Goal: Task Accomplishment & Management: Complete application form

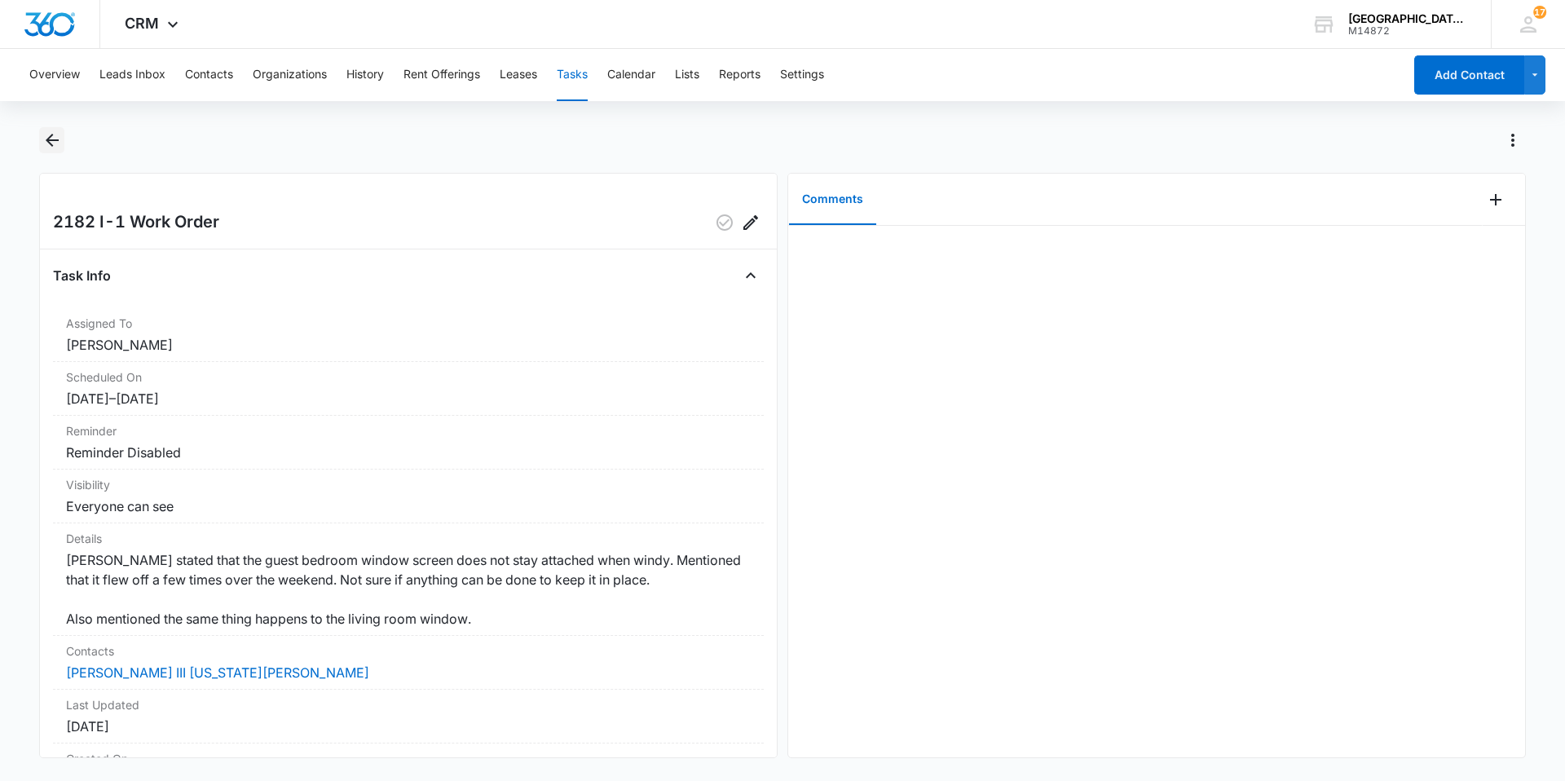
click at [57, 146] on icon "Back" at bounding box center [52, 140] width 20 height 20
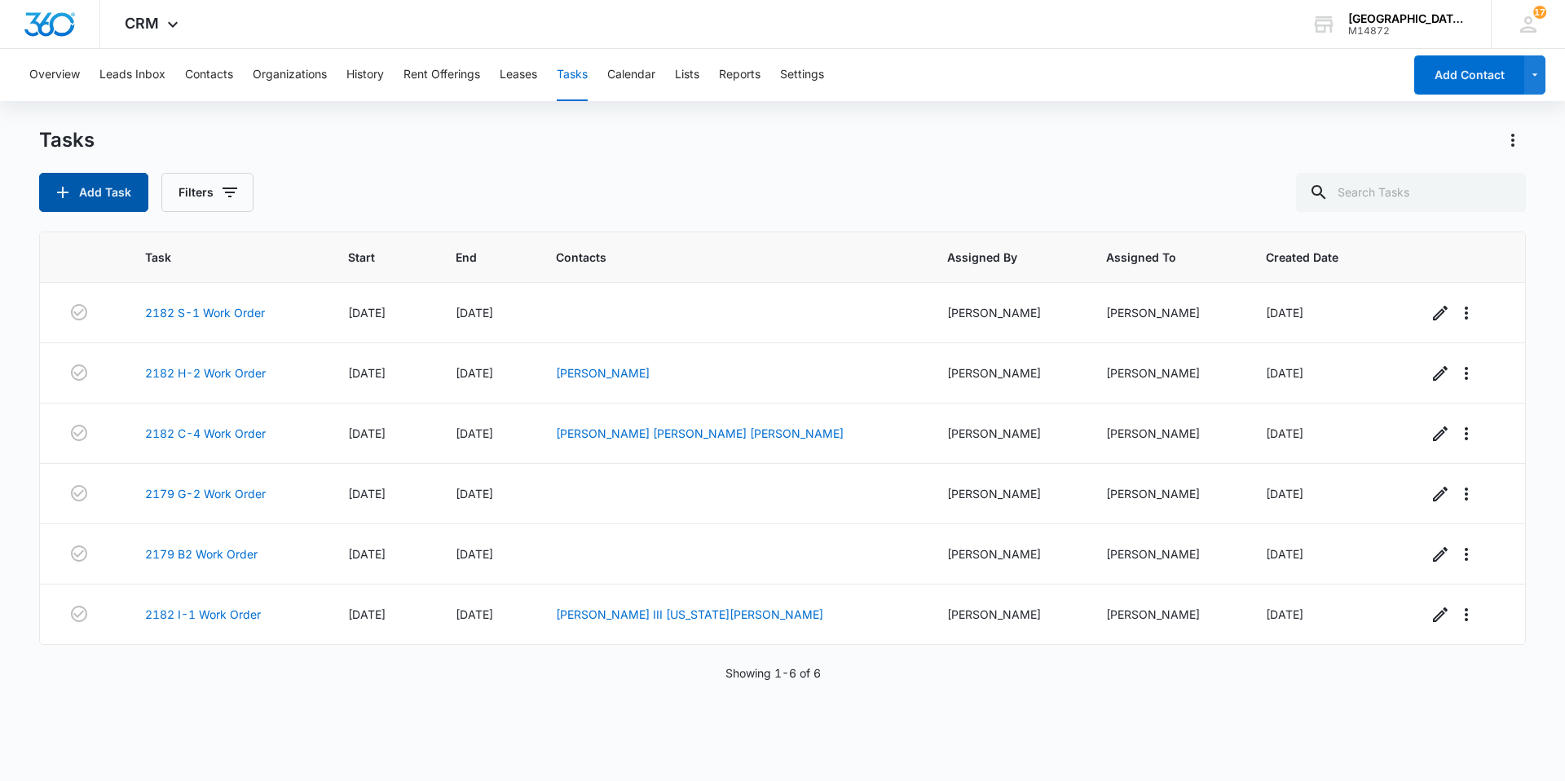
click at [134, 194] on button "Add Task" at bounding box center [93, 192] width 109 height 39
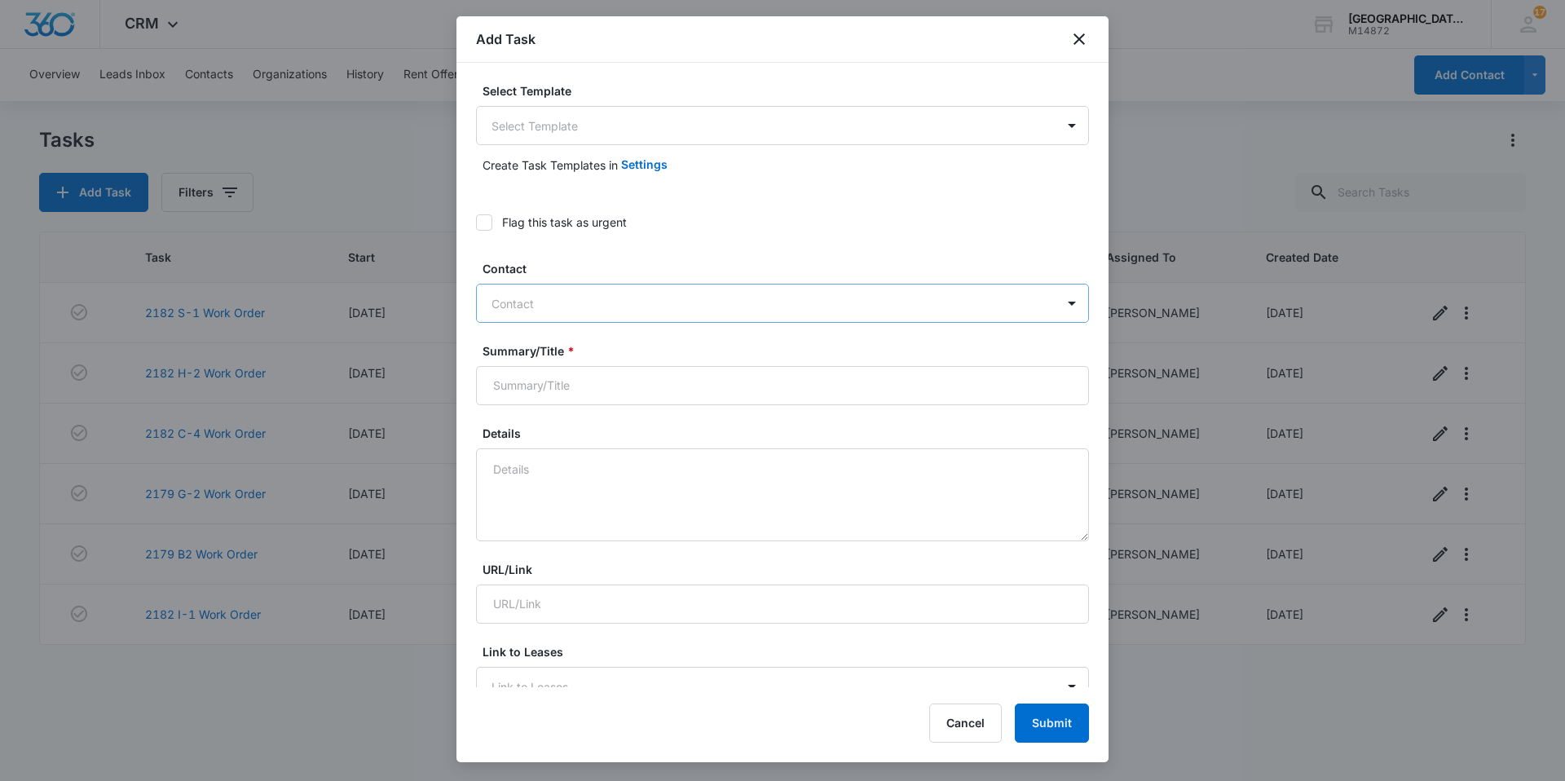
click at [522, 294] on div at bounding box center [772, 303] width 562 height 20
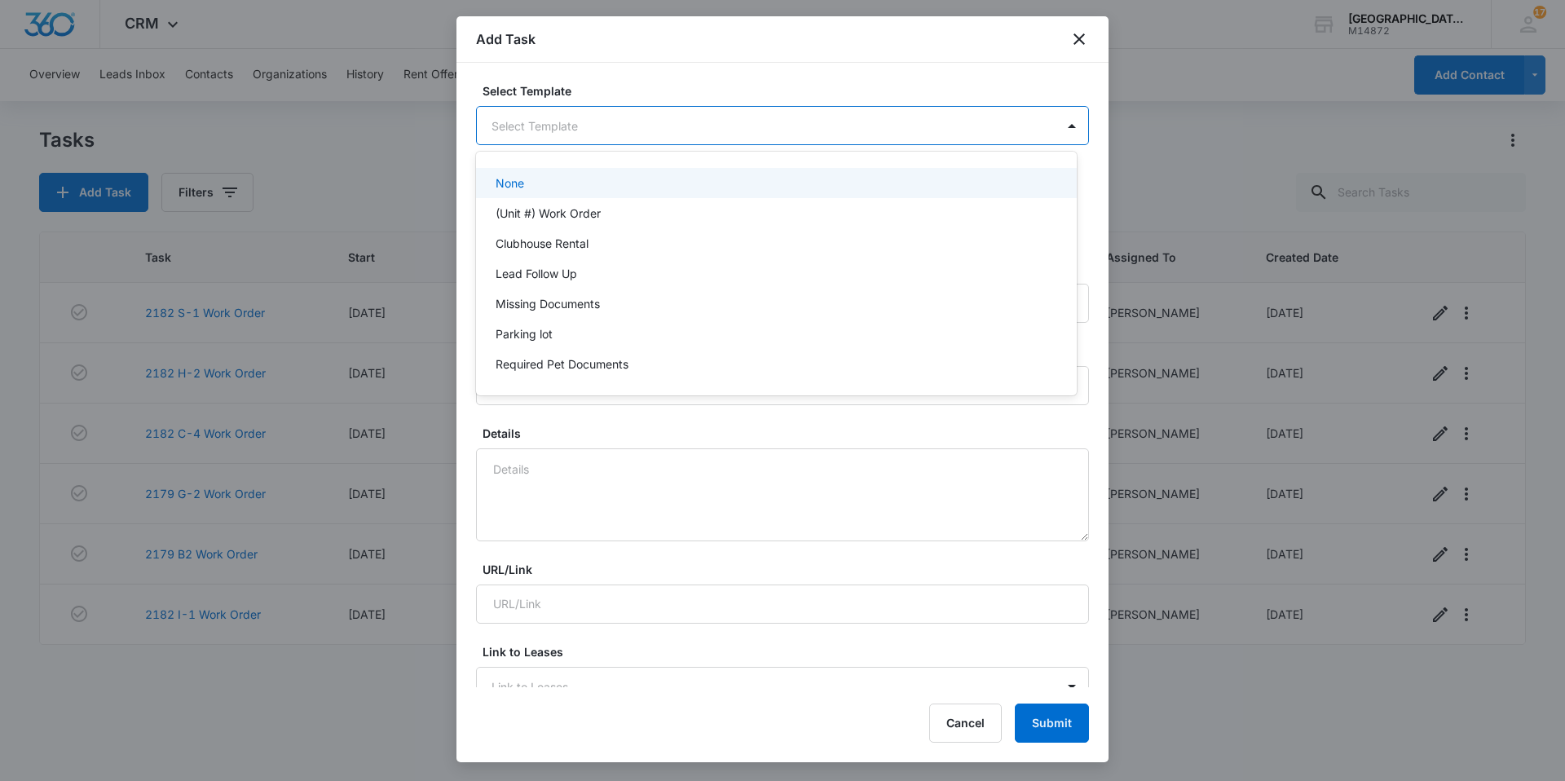
click at [565, 136] on body "CRM Apps Websites Forms CRM Email Social Content Ads Intelligence Files Brand S…" at bounding box center [782, 390] width 1565 height 781
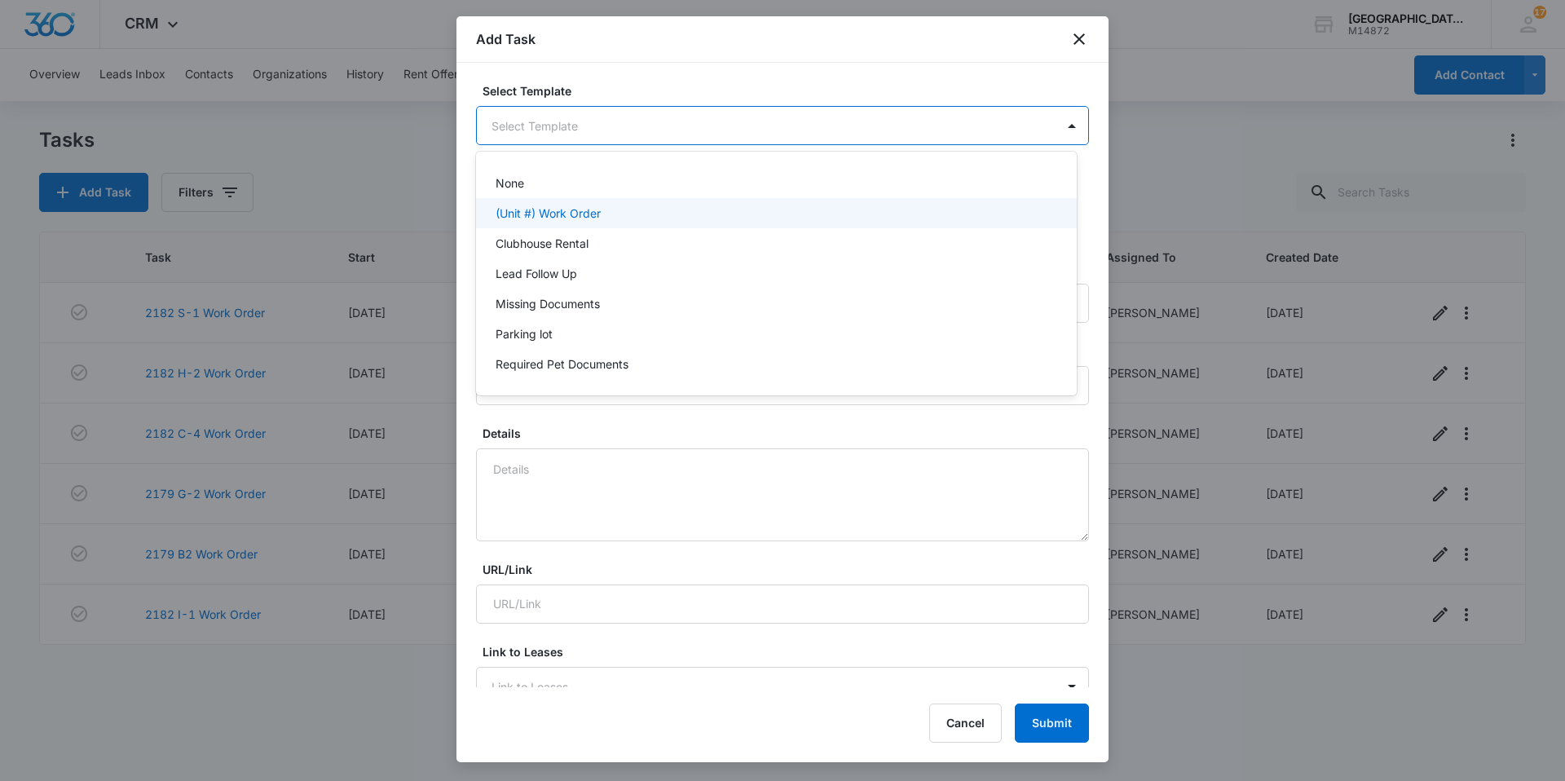
click at [542, 203] on div "(Unit #) Work Order" at bounding box center [776, 213] width 601 height 30
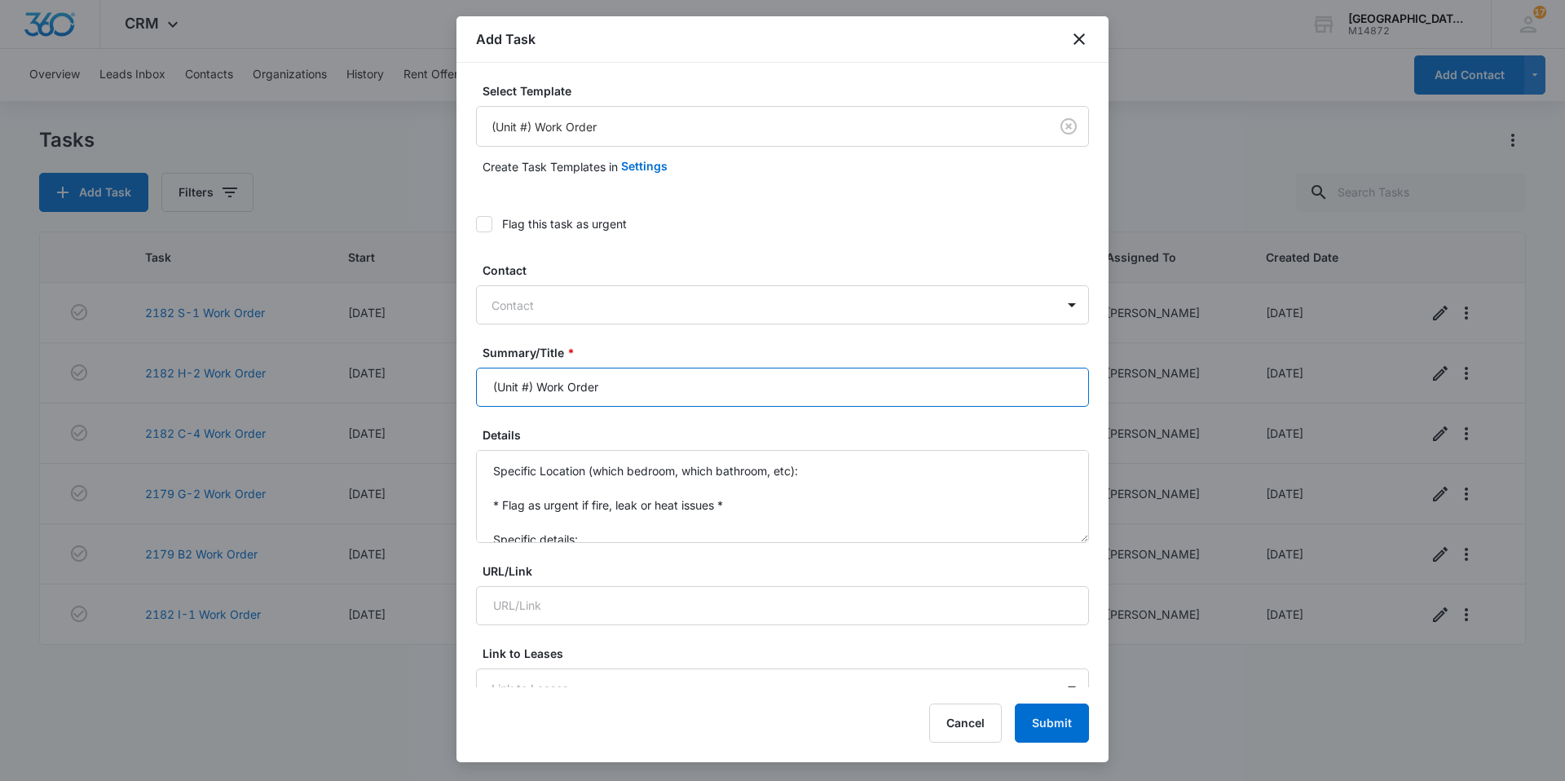
click at [531, 387] on input "(Unit #) Work Order" at bounding box center [782, 387] width 613 height 39
drag, startPoint x: 538, startPoint y: 386, endPoint x: 487, endPoint y: 389, distance: 51.4
click at [487, 389] on input "(Unit #) Work Order" at bounding box center [782, 387] width 613 height 39
type input "Bldg T/U Sidewalk Work Order"
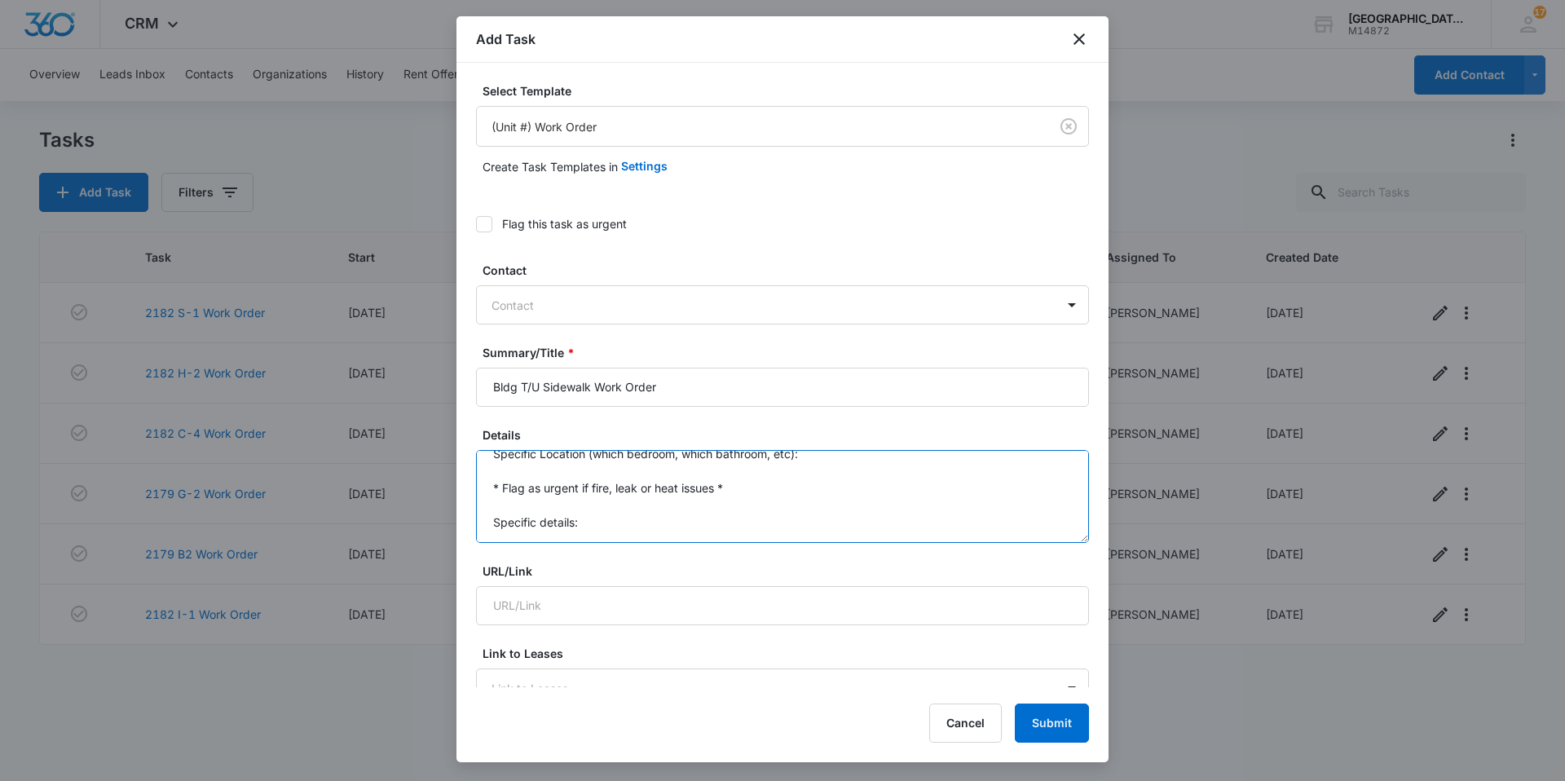
drag, startPoint x: 496, startPoint y: 469, endPoint x: 634, endPoint y: 566, distance: 168.0
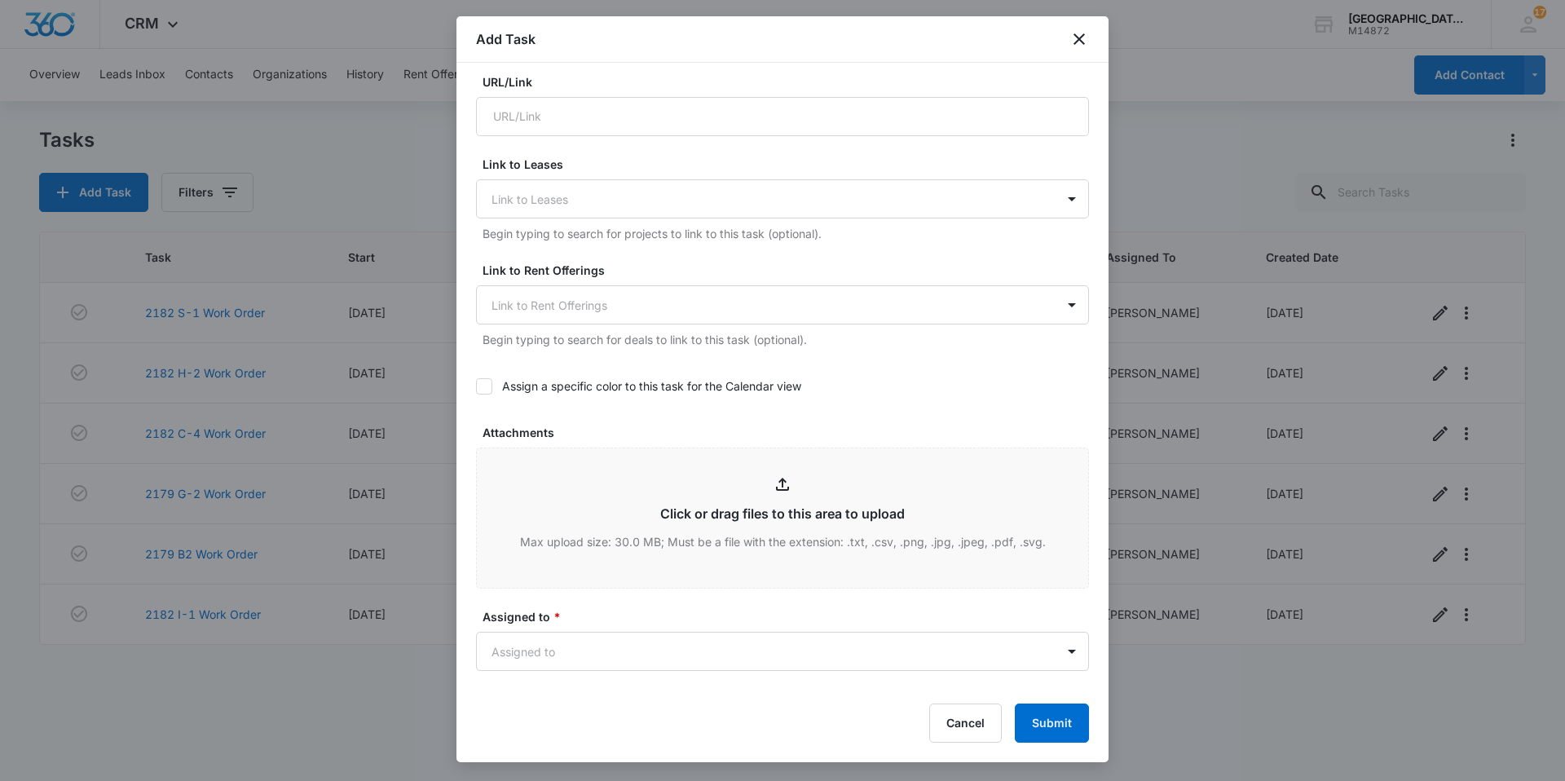
scroll to position [815, 0]
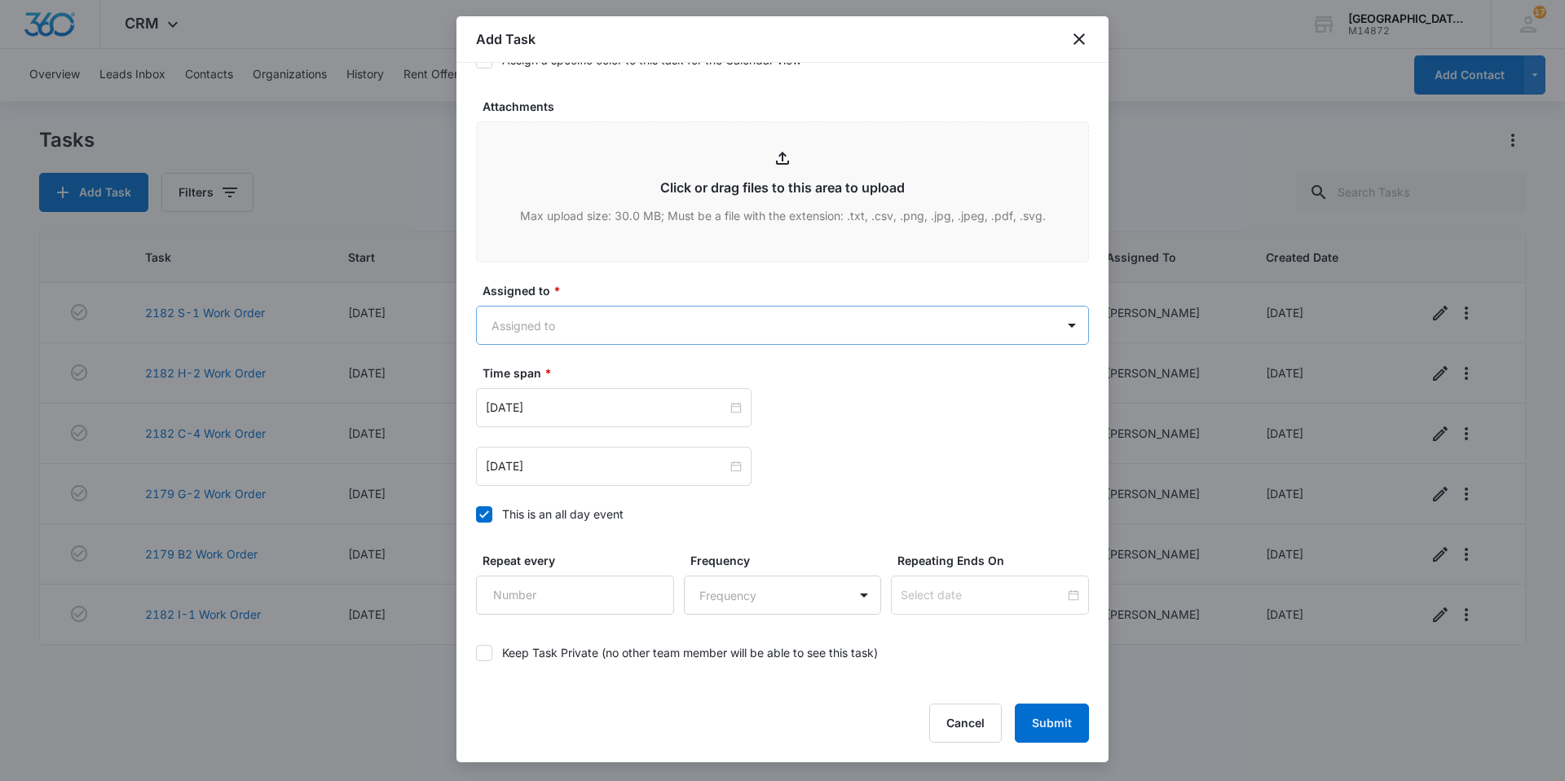
type textarea "tenant reported broken glass on sidewalk and in rock area near [STREET_ADDRESS]"
click at [574, 338] on body "CRM Apps Websites Forms CRM Email Social Content Ads Intelligence Files Brand S…" at bounding box center [782, 390] width 1565 height 781
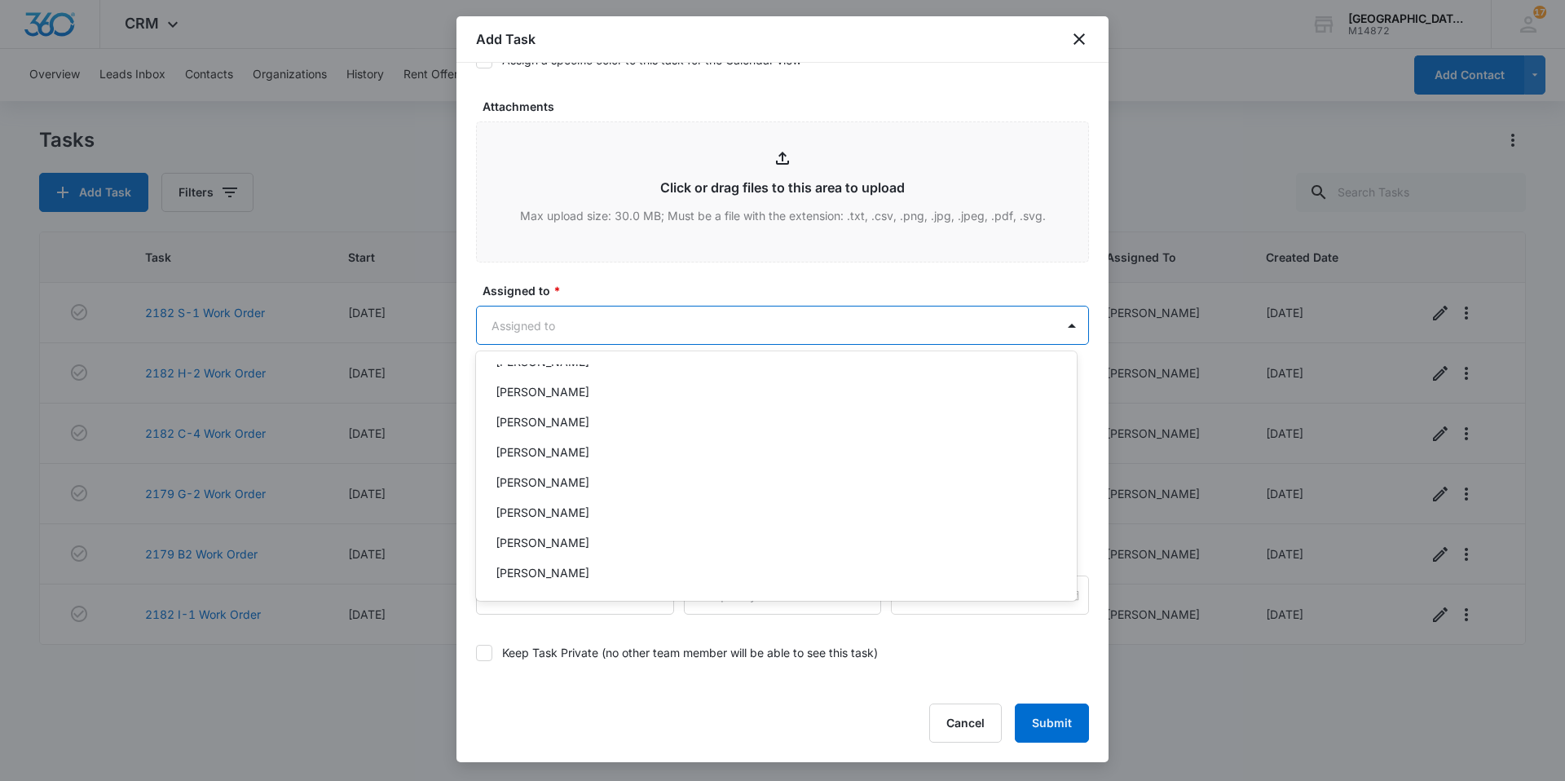
scroll to position [245, 0]
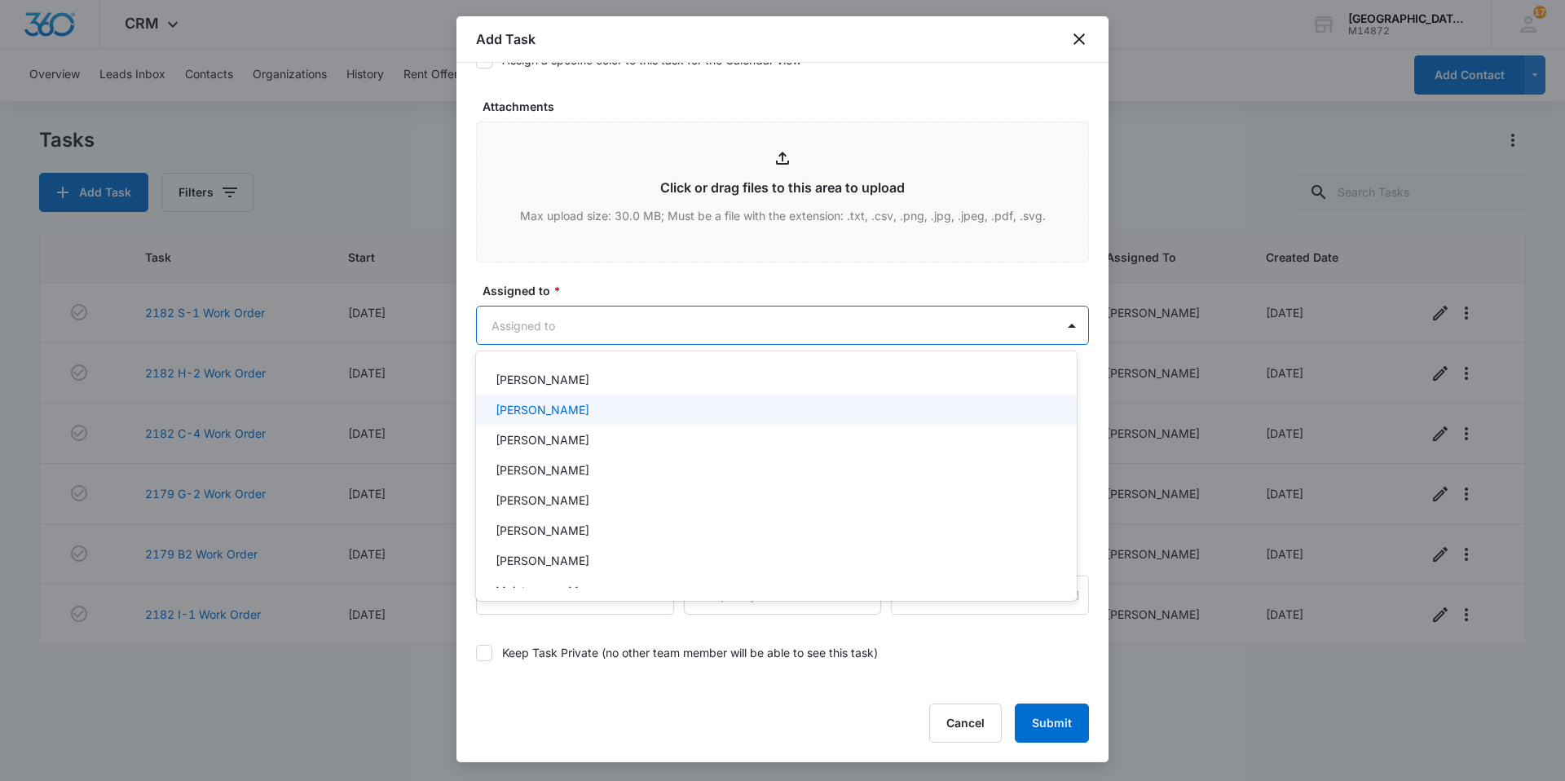
click at [557, 394] on div "[PERSON_NAME]" at bounding box center [776, 409] width 601 height 30
click at [562, 384] on p "[PERSON_NAME]" at bounding box center [543, 380] width 94 height 17
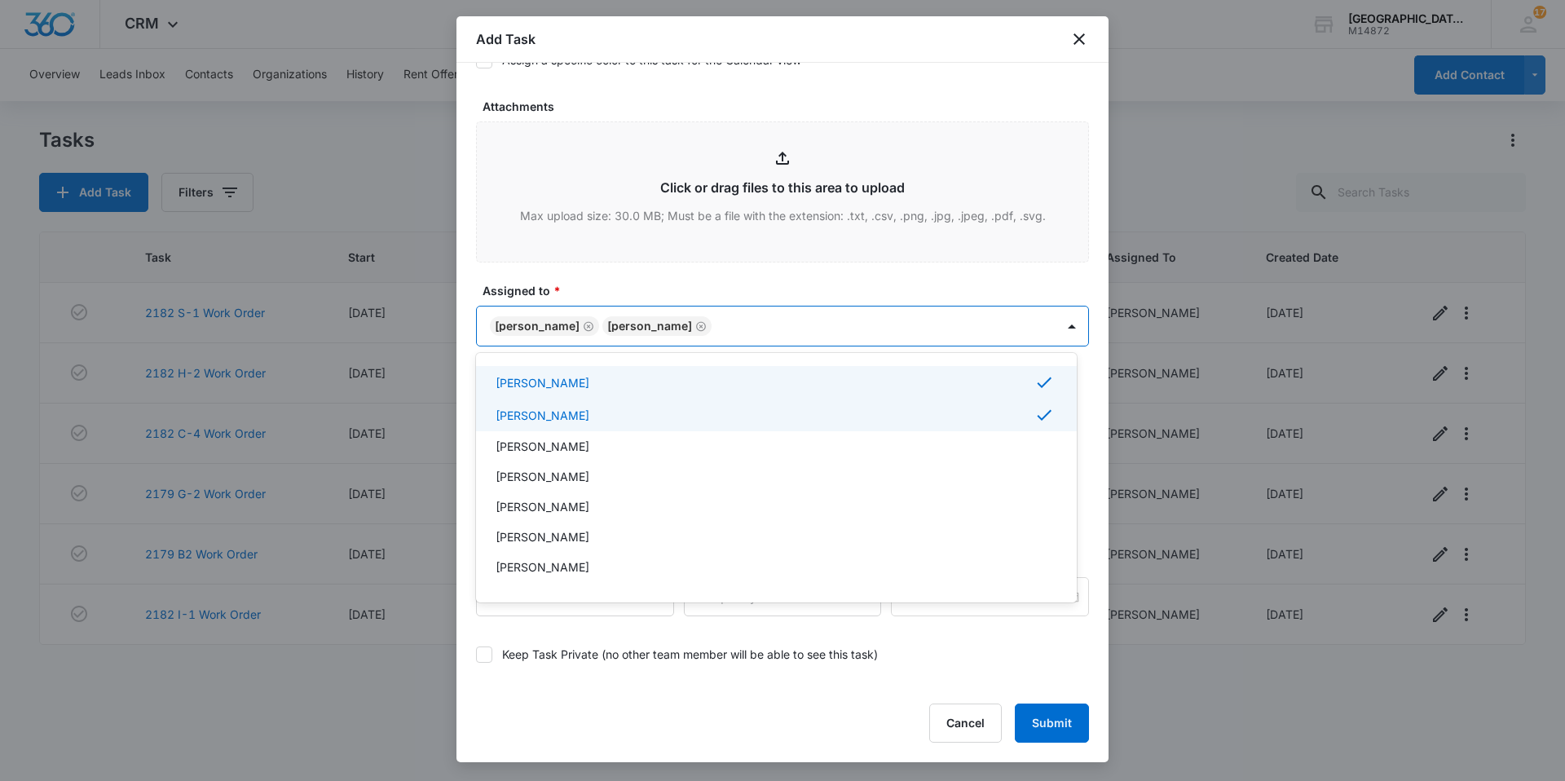
click at [699, 331] on div at bounding box center [782, 390] width 1565 height 781
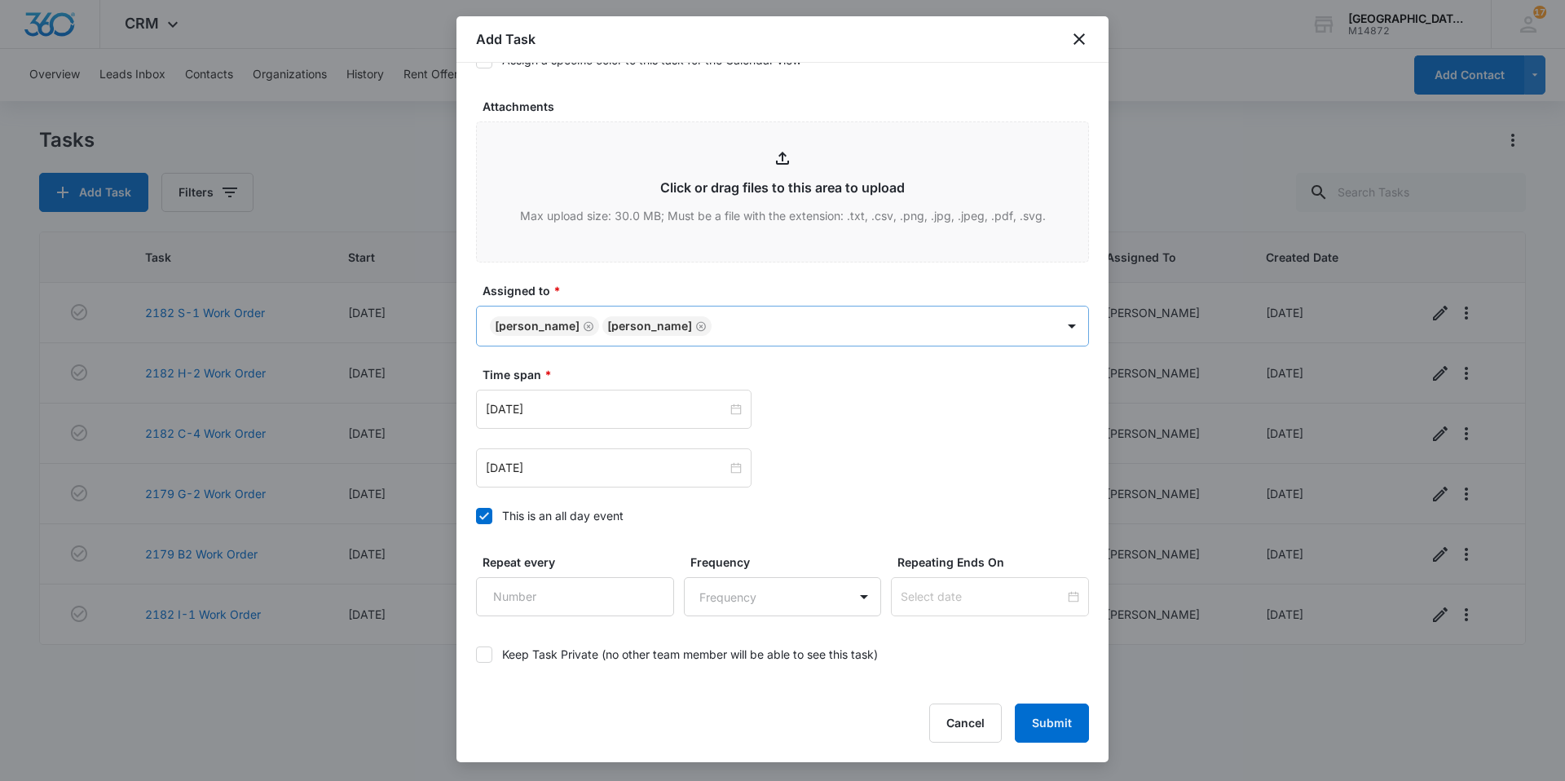
click at [699, 329] on icon "Remove Ernie Martinez" at bounding box center [700, 326] width 11 height 12
click at [656, 418] on div "[DATE]" at bounding box center [613, 409] width 275 height 39
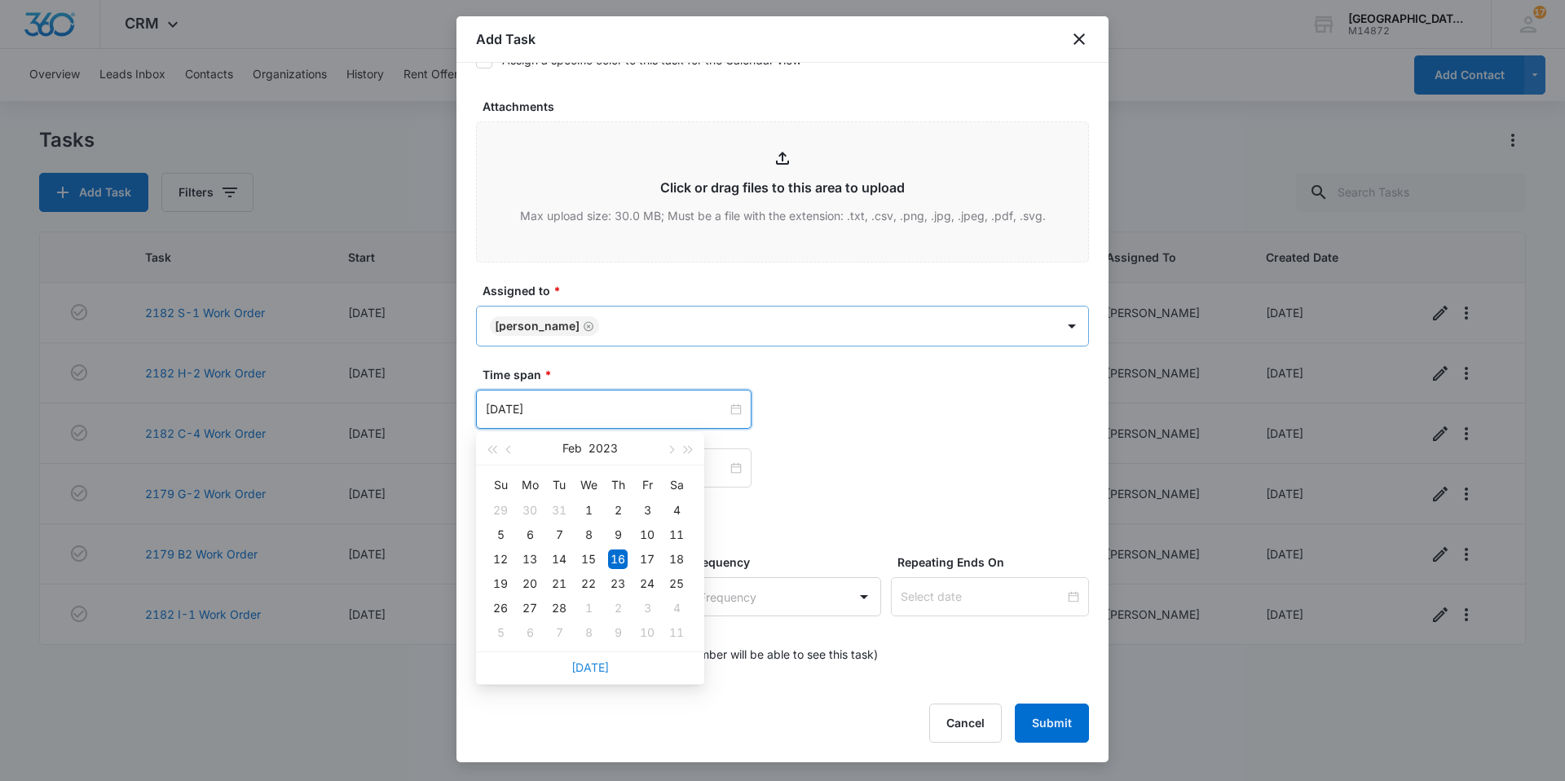
click at [595, 665] on link "[DATE]" at bounding box center [589, 667] width 37 height 14
type input "[DATE]"
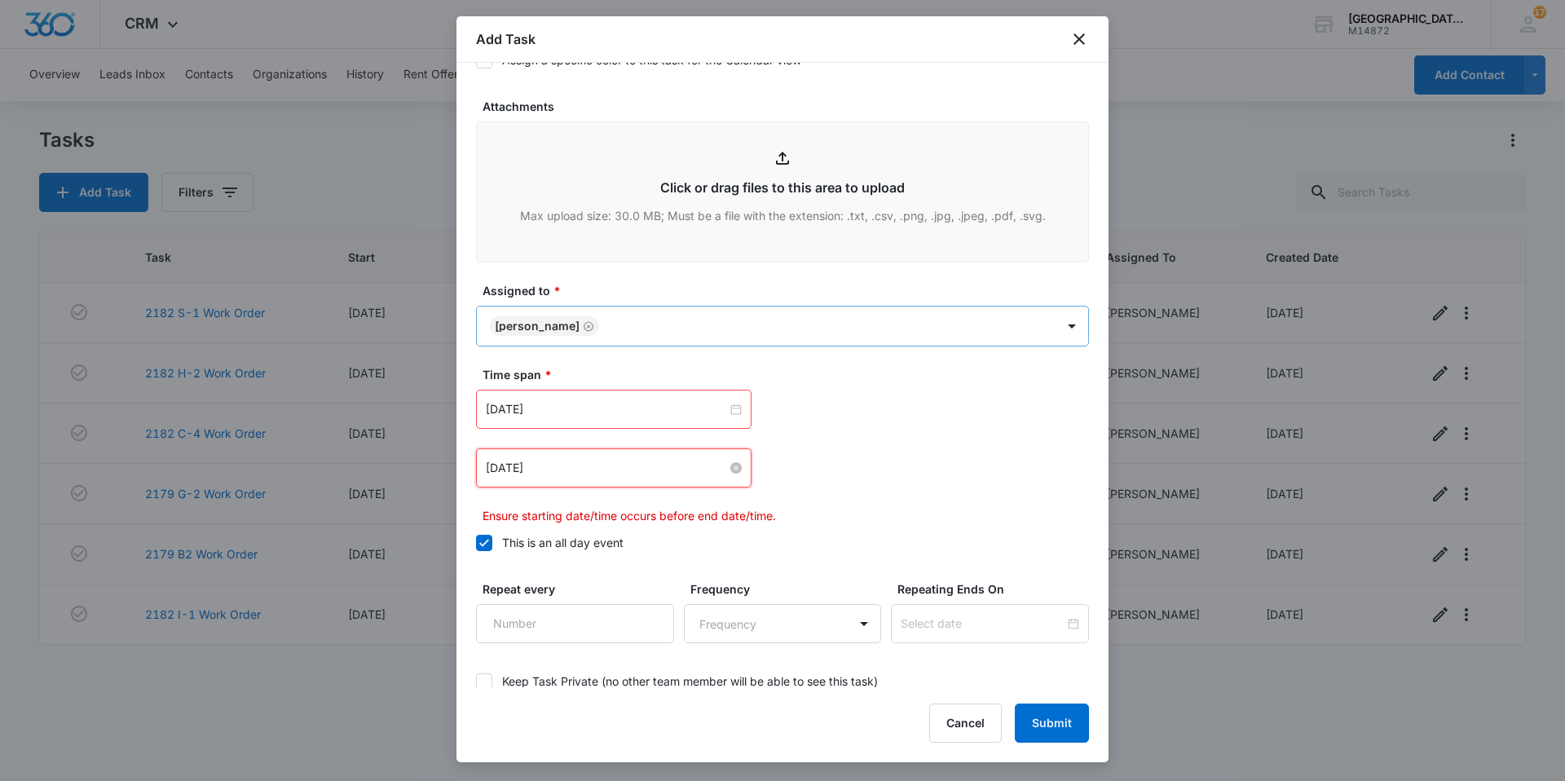
click at [628, 470] on input "[DATE]" at bounding box center [606, 468] width 241 height 18
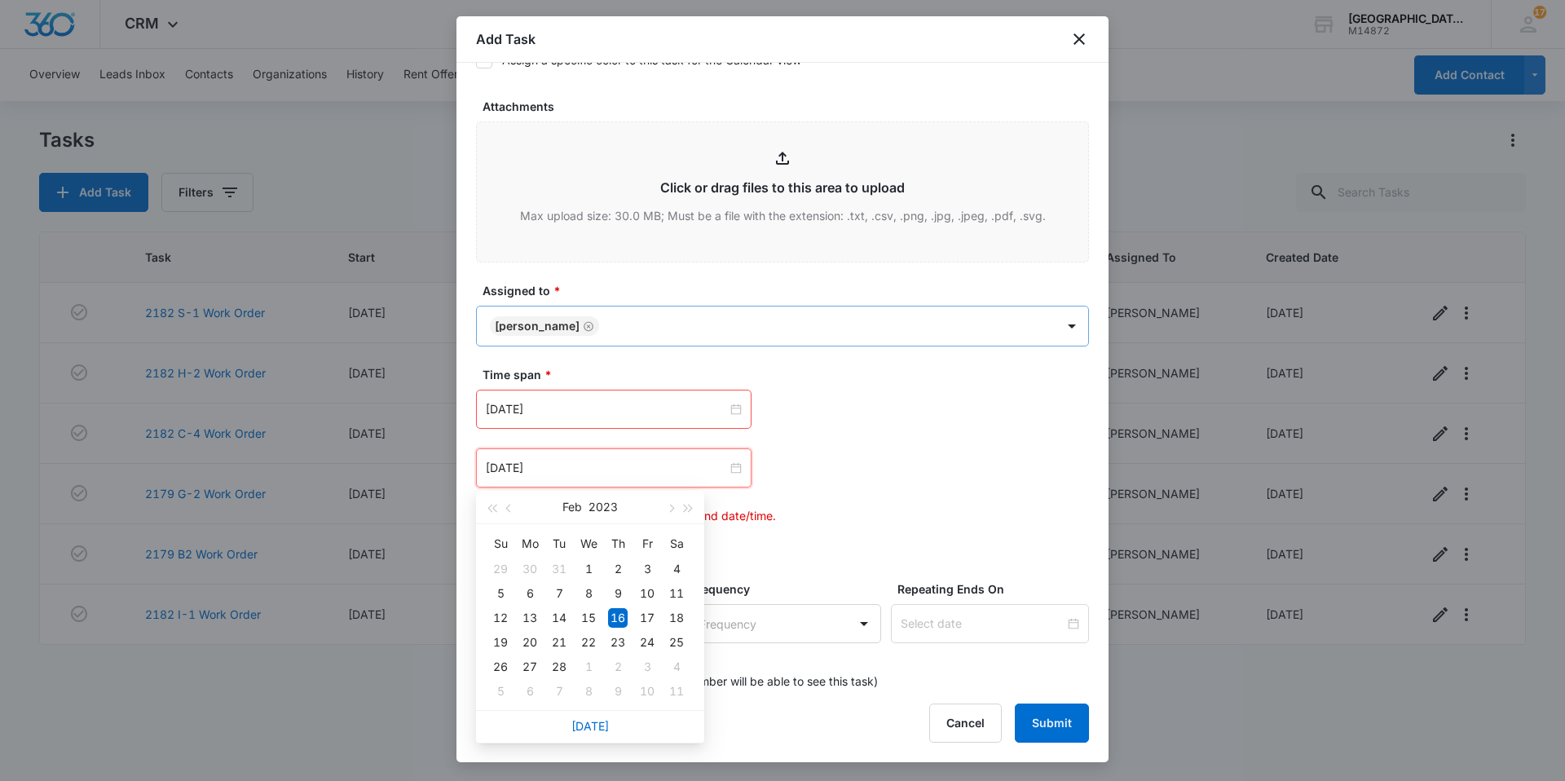
click at [598, 716] on div "[DATE]" at bounding box center [590, 726] width 228 height 33
click at [598, 720] on div "[DATE]" at bounding box center [590, 726] width 228 height 33
click at [598, 720] on link "[DATE]" at bounding box center [589, 726] width 37 height 14
type input "[DATE]"
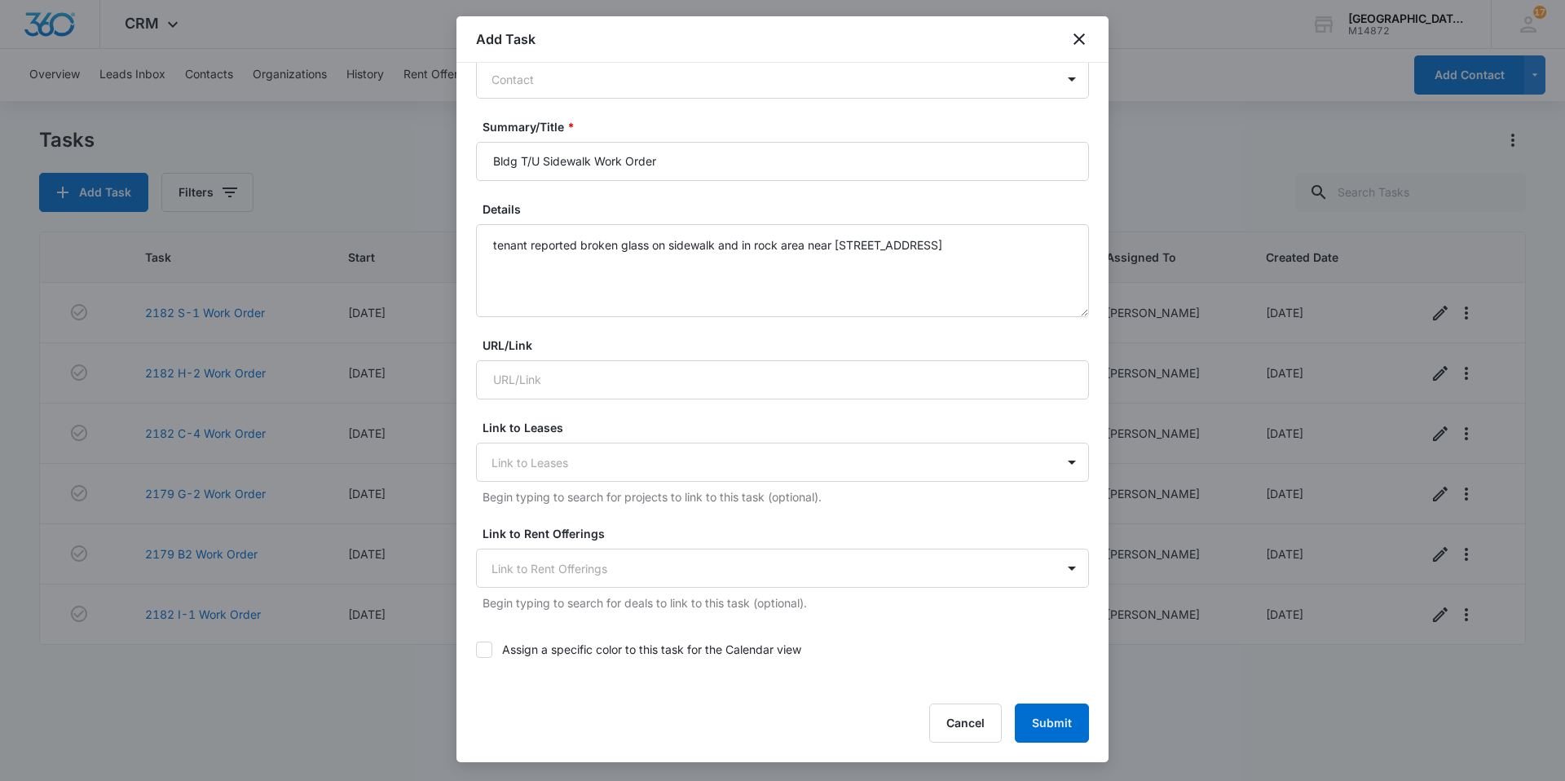
scroll to position [408, 0]
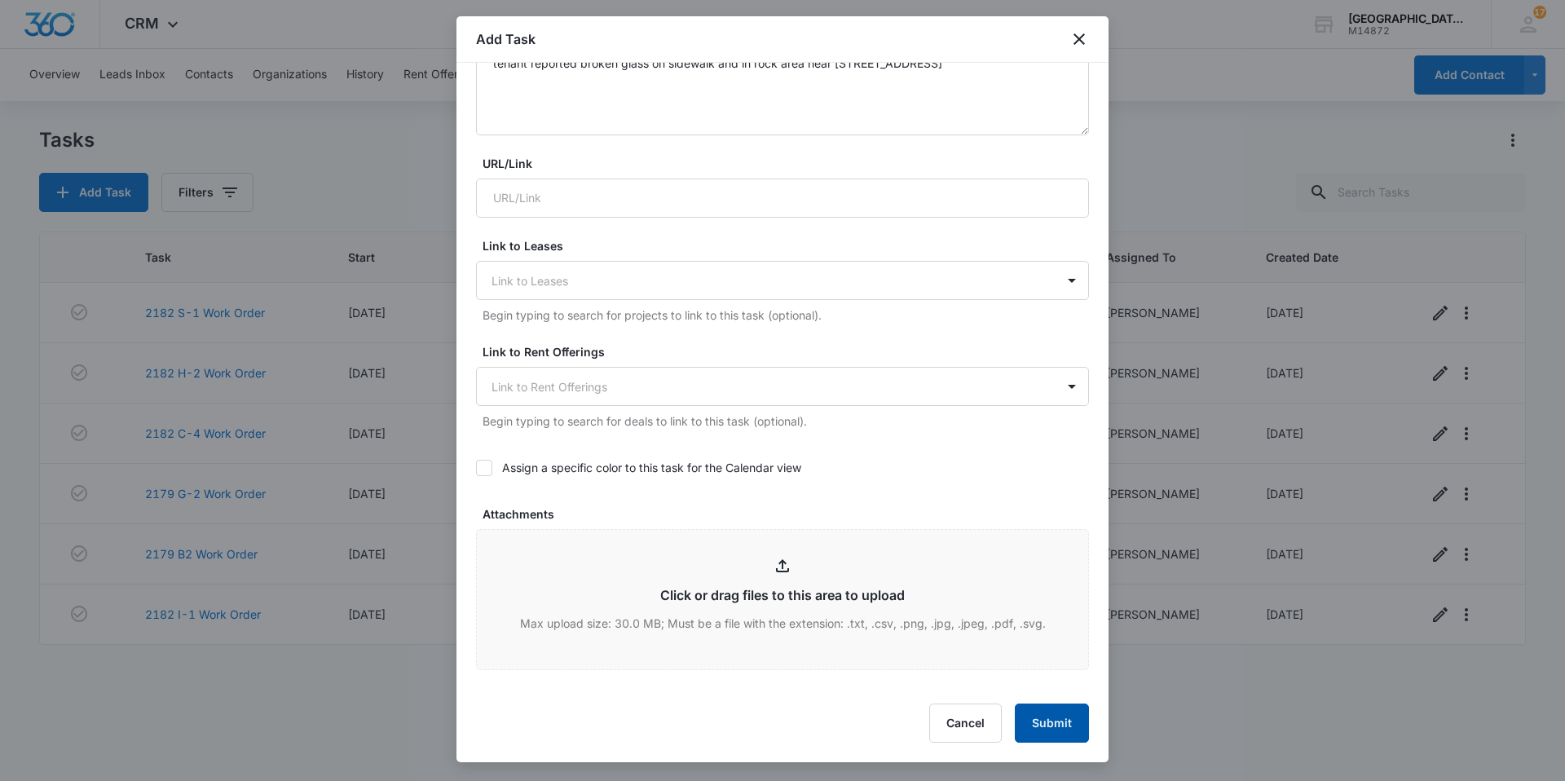
click at [1033, 736] on button "Submit" at bounding box center [1052, 722] width 74 height 39
